Goal: Information Seeking & Learning: Learn about a topic

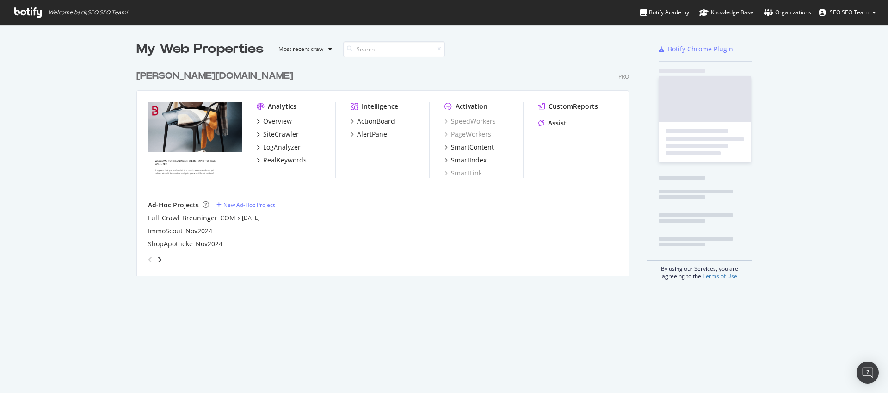
scroll to position [210, 493]
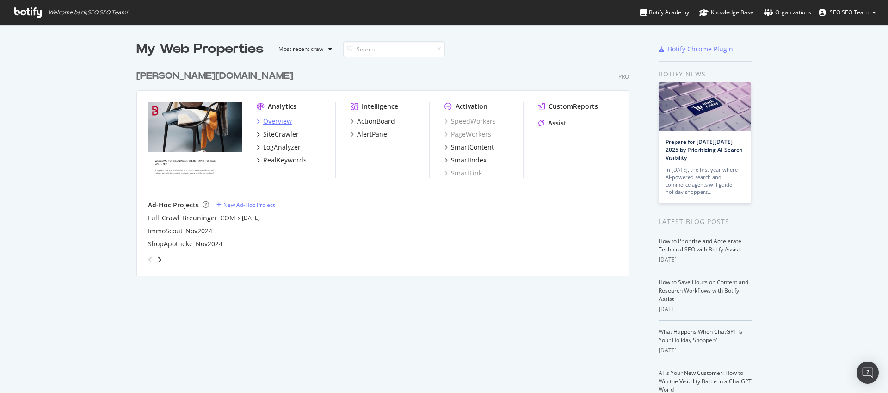
click at [275, 122] on div "Overview" at bounding box center [277, 121] width 29 height 9
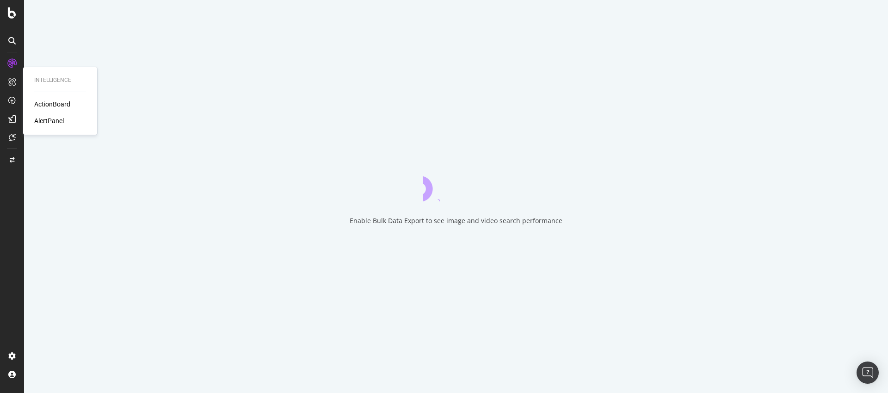
click at [41, 121] on div "AlertPanel" at bounding box center [49, 120] width 30 height 9
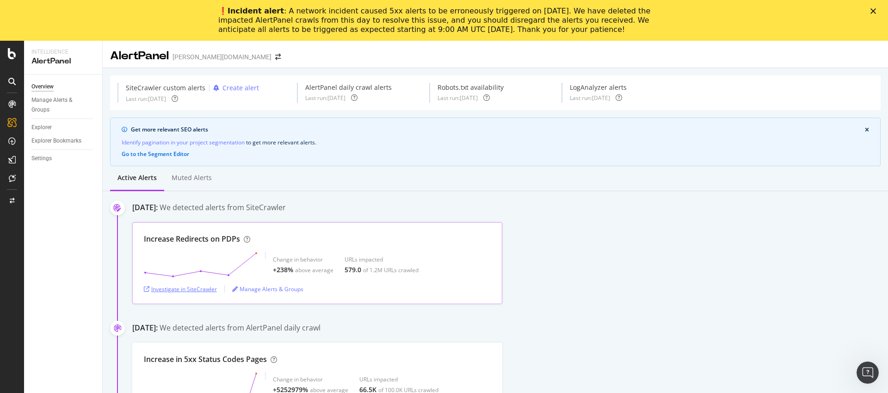
click at [192, 289] on div "Investigate in SiteCrawler" at bounding box center [180, 289] width 73 height 8
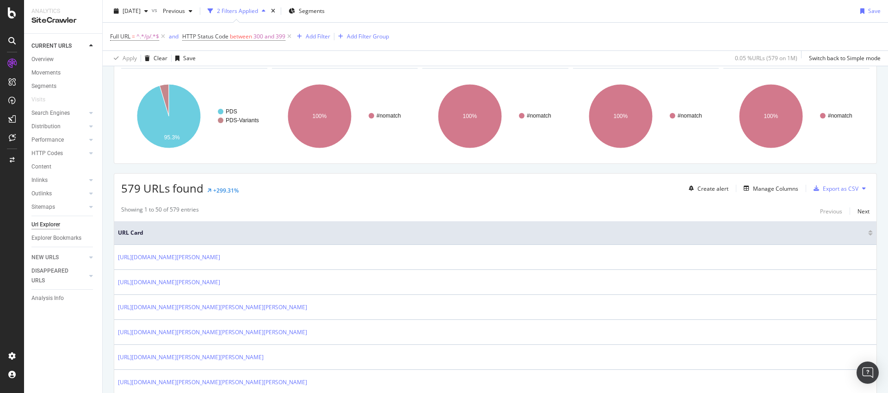
scroll to position [65, 0]
